Goal: Task Accomplishment & Management: Manage account settings

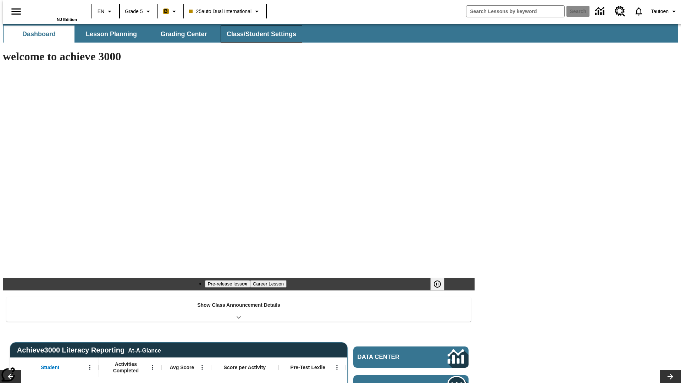
click at [258, 34] on span "Class/Student Settings" at bounding box center [261, 34] width 69 height 8
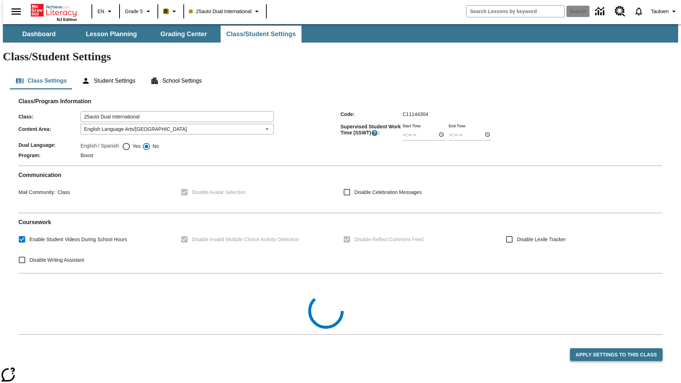
click at [130, 143] on span "Yes" at bounding box center [135, 146] width 10 height 7
click at [129, 142] on input "Yes" at bounding box center [126, 146] width 9 height 9
radio input "true"
click at [621, 348] on button "Apply Settings to this Class" at bounding box center [616, 354] width 93 height 13
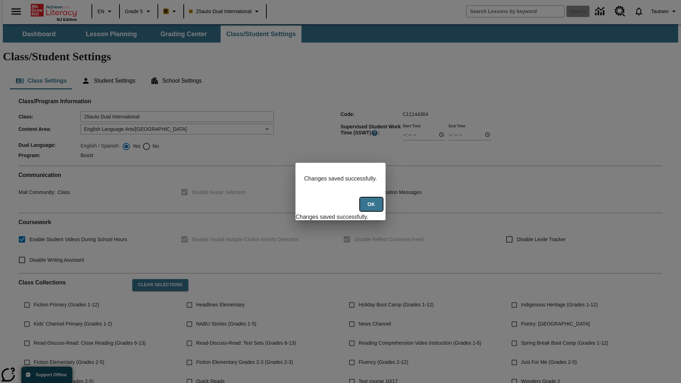
click at [372, 208] on button "Ok" at bounding box center [371, 204] width 23 height 14
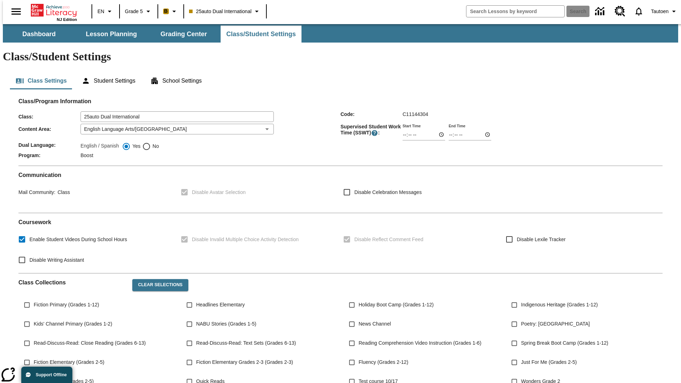
scroll to position [104, 0]
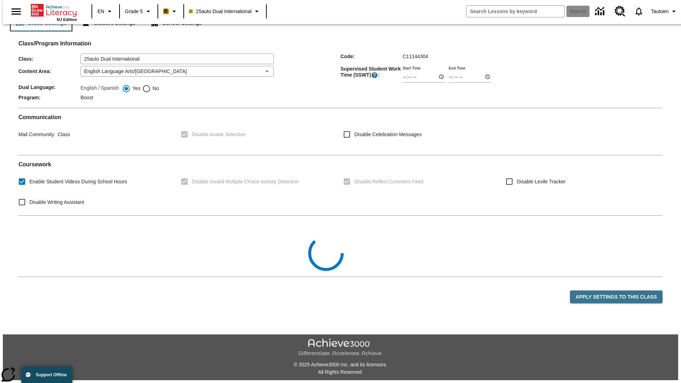
click at [38, 32] on button "Class Settings" at bounding box center [41, 23] width 62 height 17
click at [106, 32] on button "Student Settings" at bounding box center [108, 23] width 65 height 17
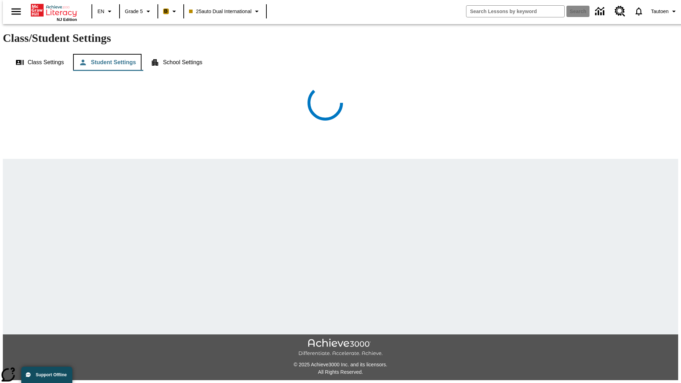
scroll to position [16, 0]
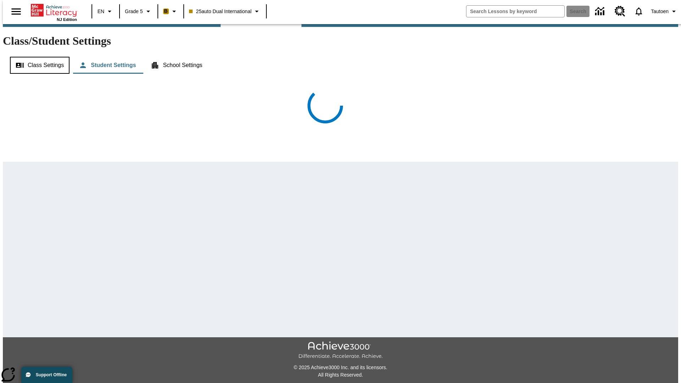
click at [37, 57] on button "Class Settings" at bounding box center [40, 65] width 60 height 17
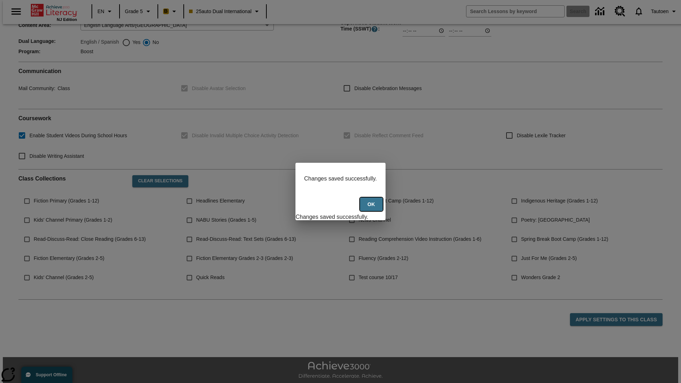
click at [372, 208] on button "Ok" at bounding box center [371, 204] width 23 height 14
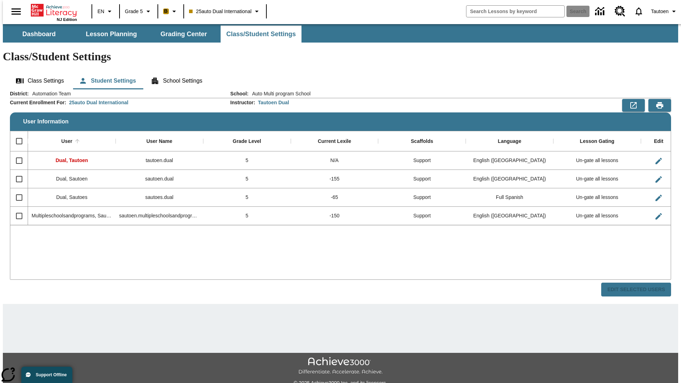
scroll to position [16, 0]
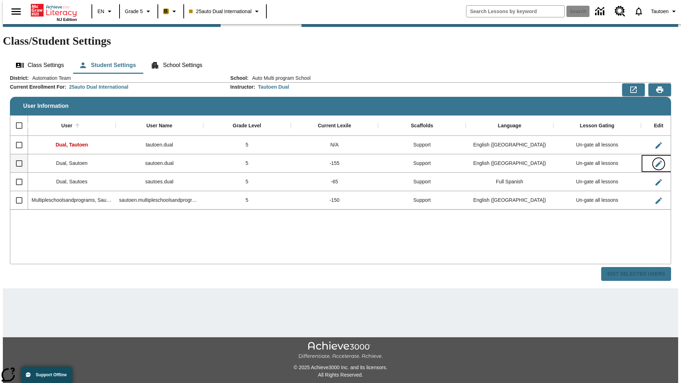
click at [655, 161] on icon "Edit User" at bounding box center [658, 164] width 6 height 6
